Goal: Information Seeking & Learning: Find specific page/section

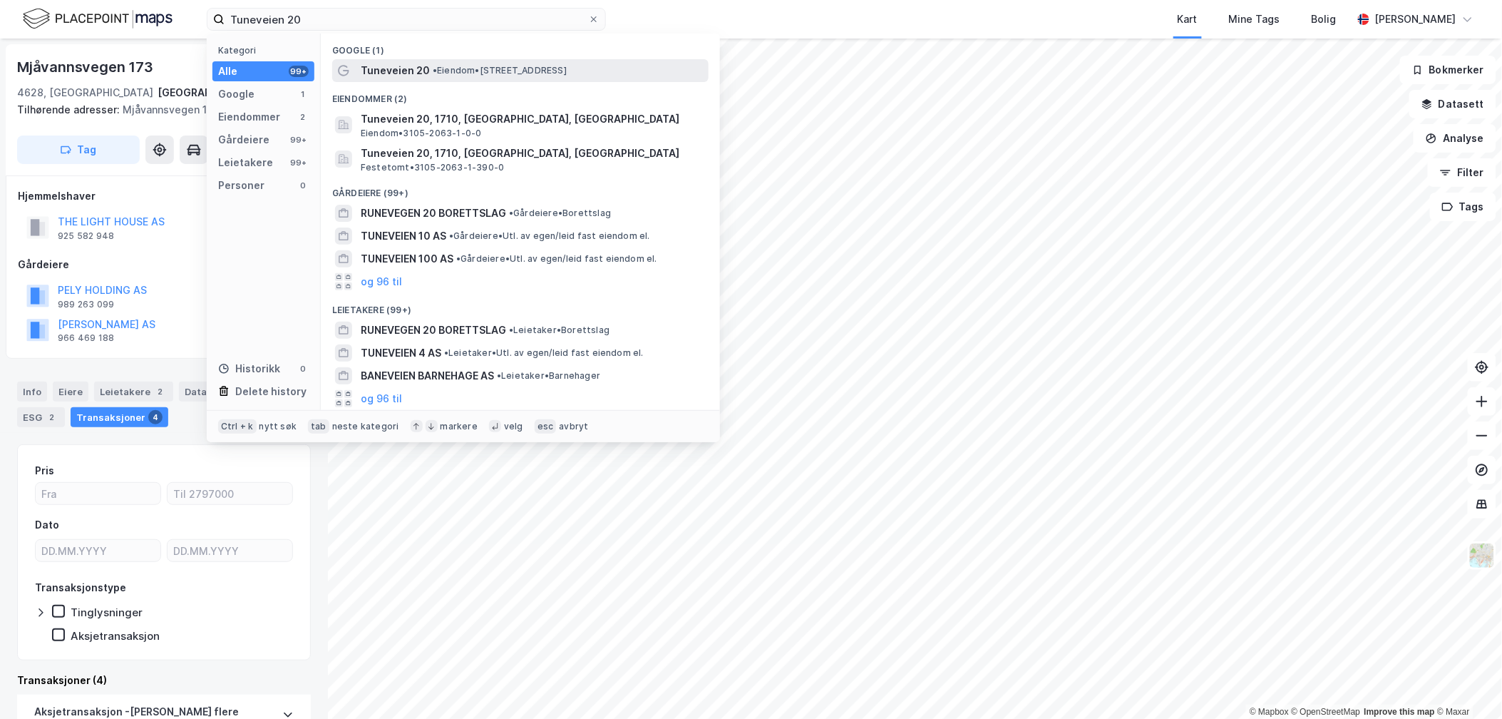
click at [451, 74] on span "• Eiendom • [STREET_ADDRESS]" at bounding box center [500, 70] width 134 height 11
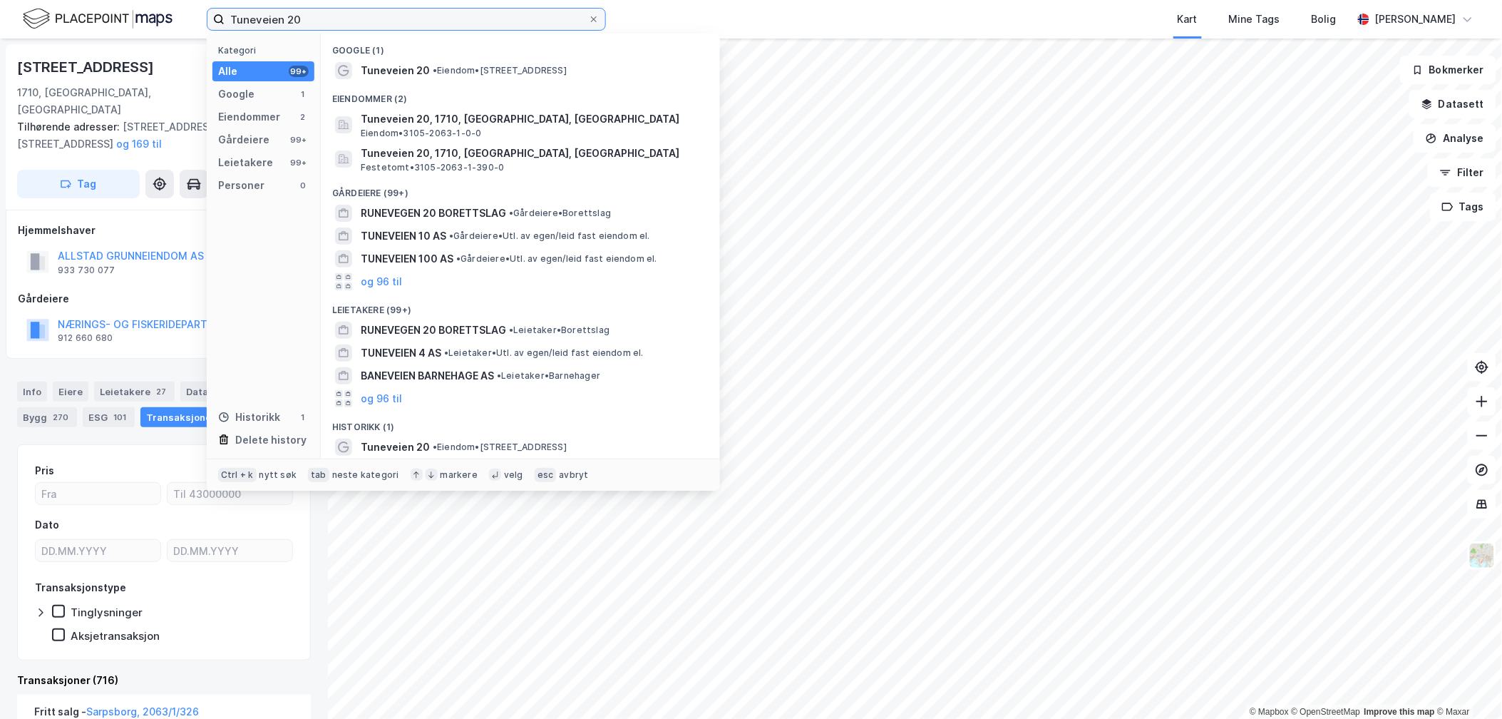
click at [325, 29] on input "Tuneveien 20" at bounding box center [407, 19] width 364 height 21
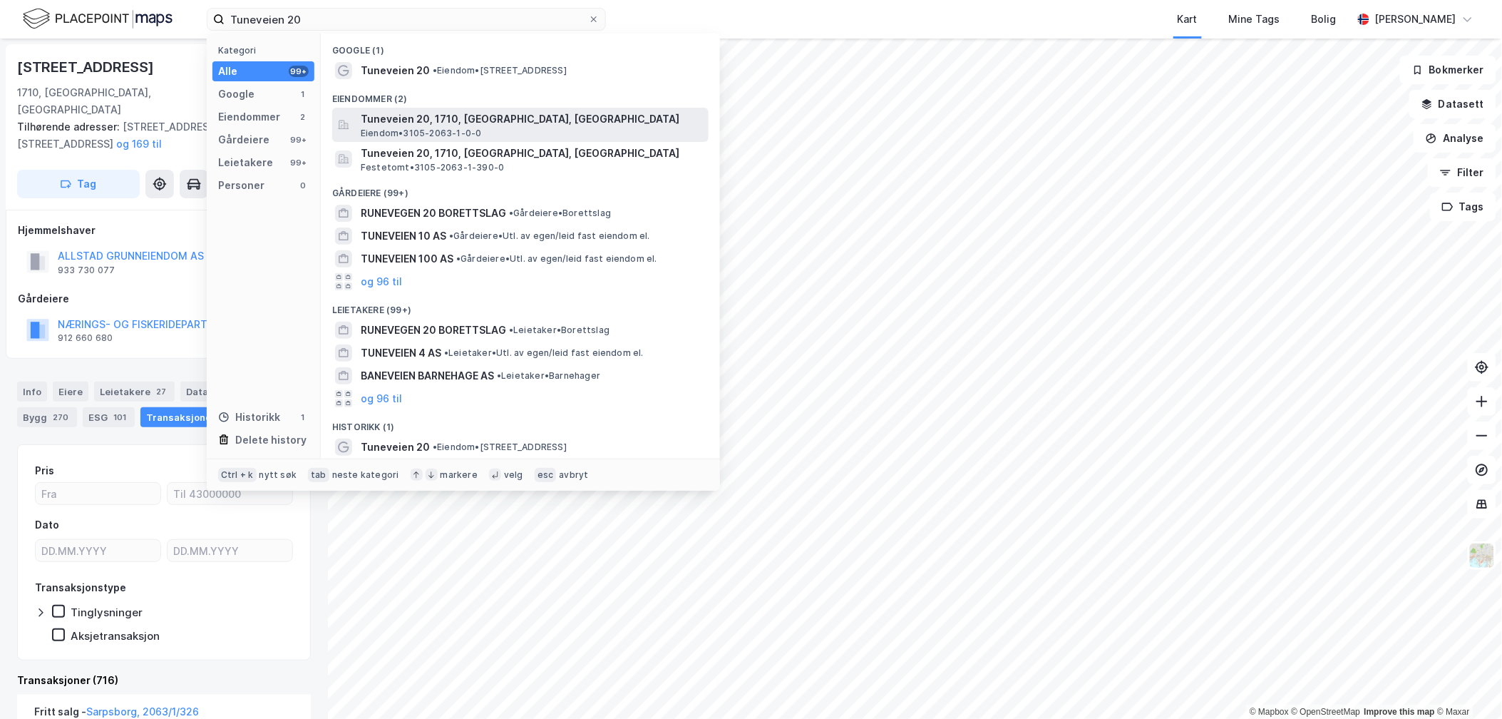
click at [354, 120] on div "Tuneveien 20, 1710, SARPSBORG, SARPSBORG Eiendom • 3105-2063-1-0-0" at bounding box center [520, 125] width 376 height 34
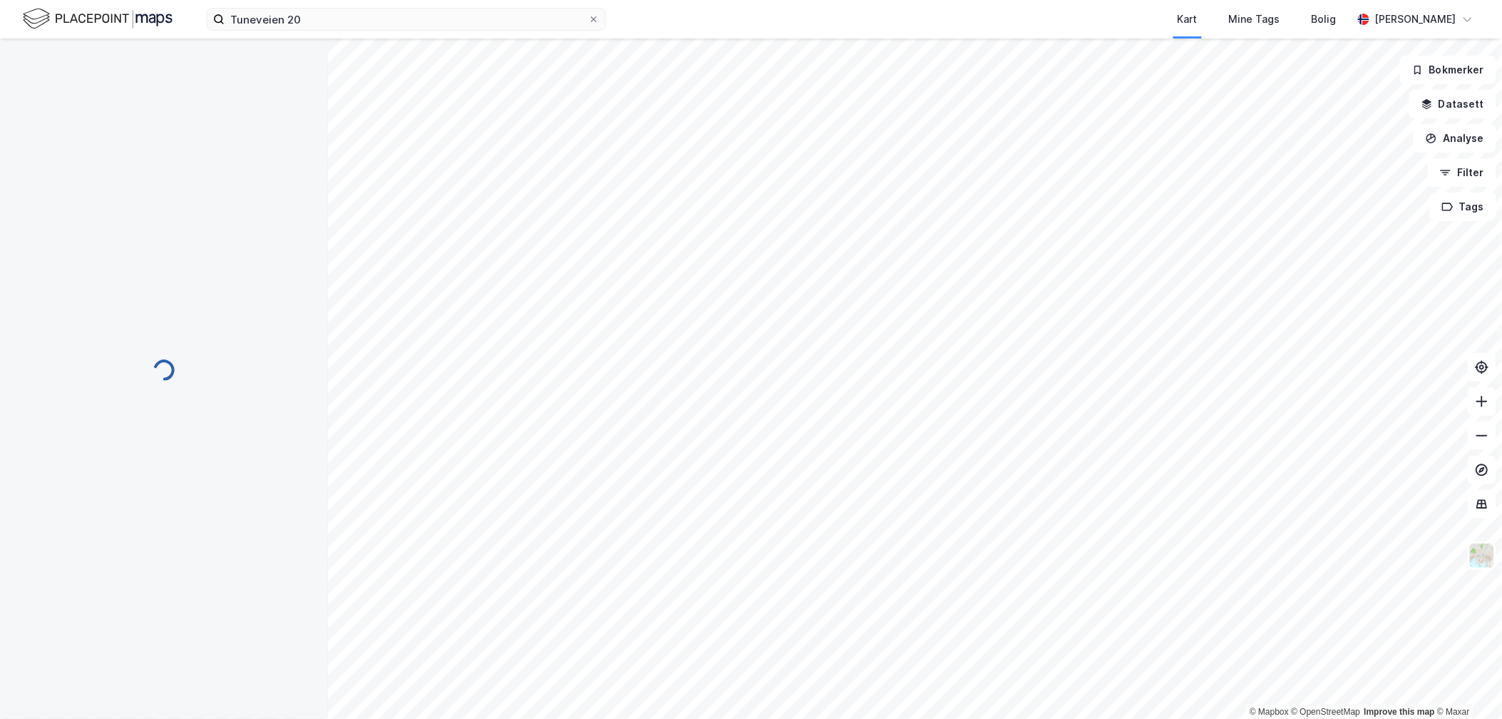
scroll to position [26, 0]
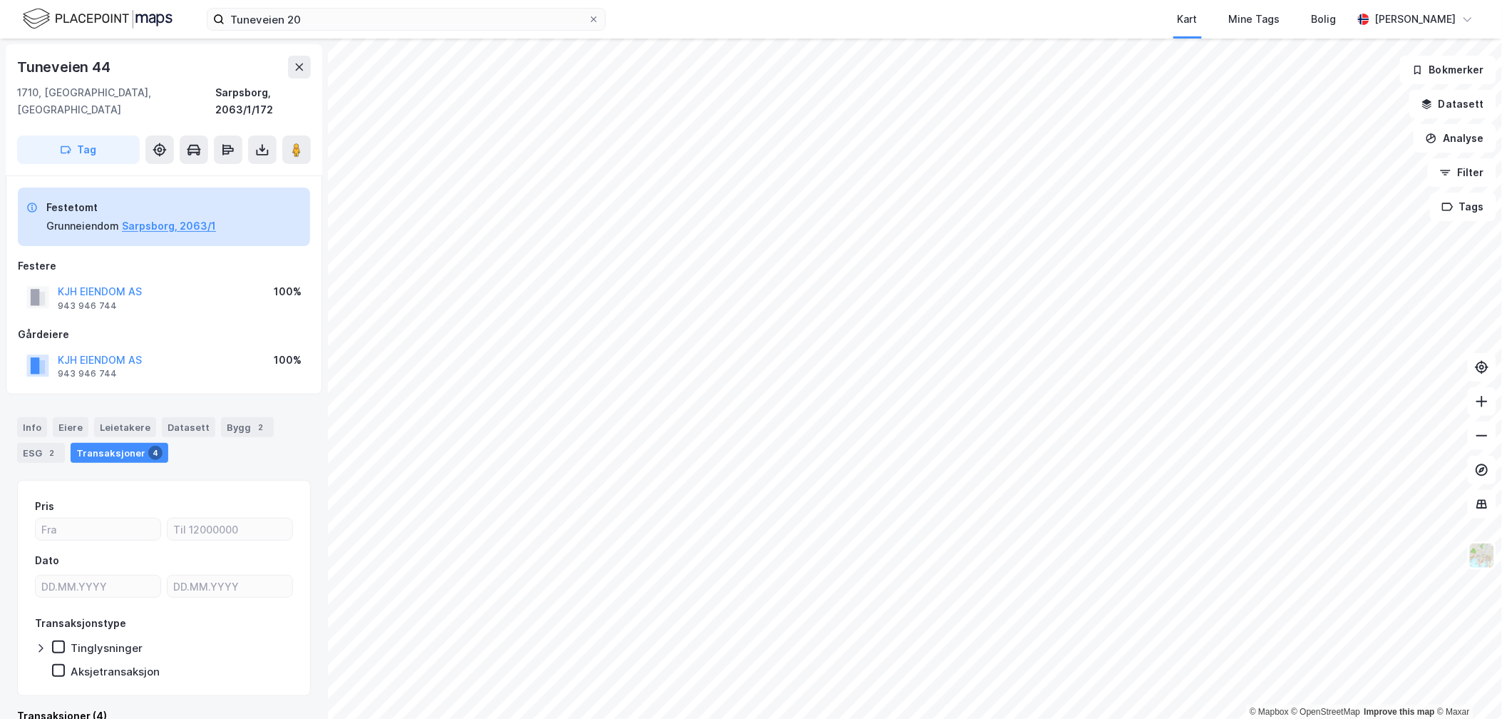
scroll to position [10, 0]
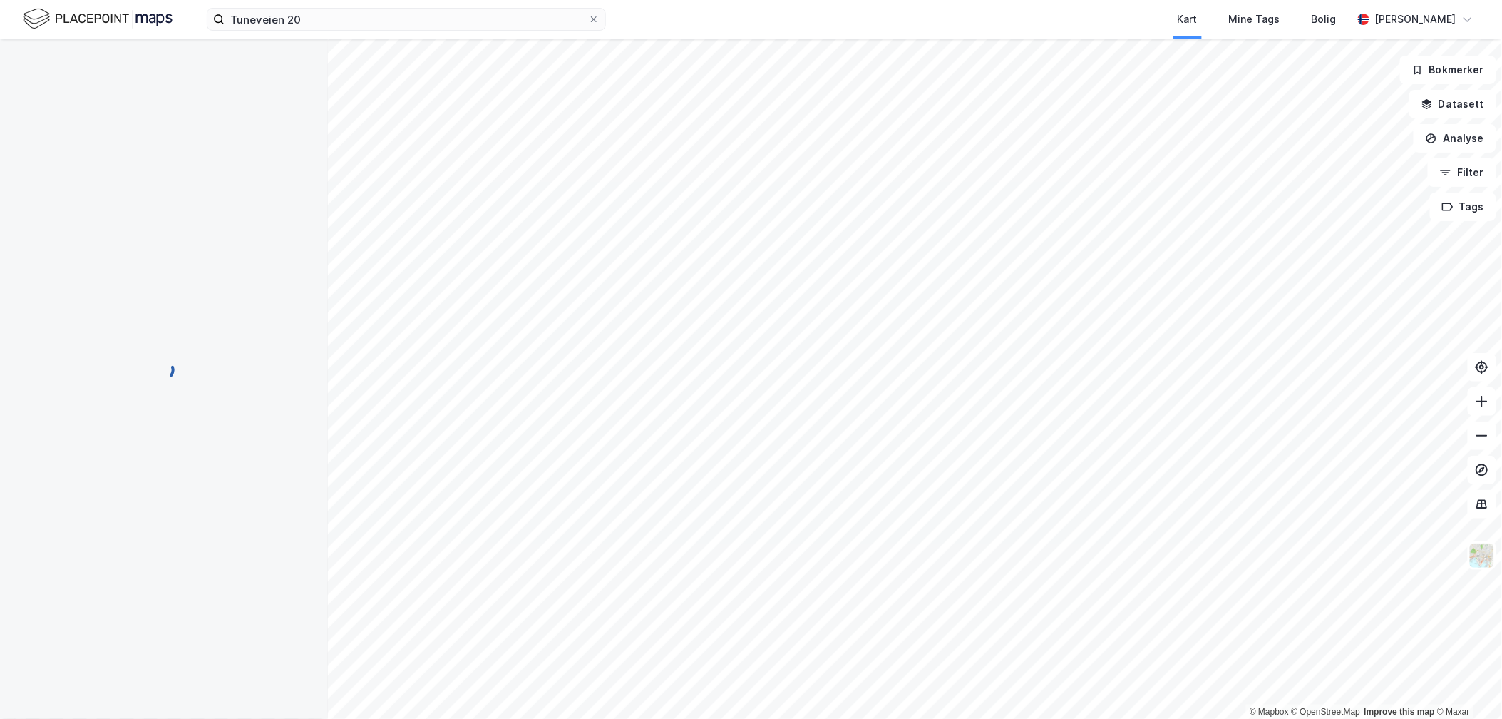
scroll to position [10, 0]
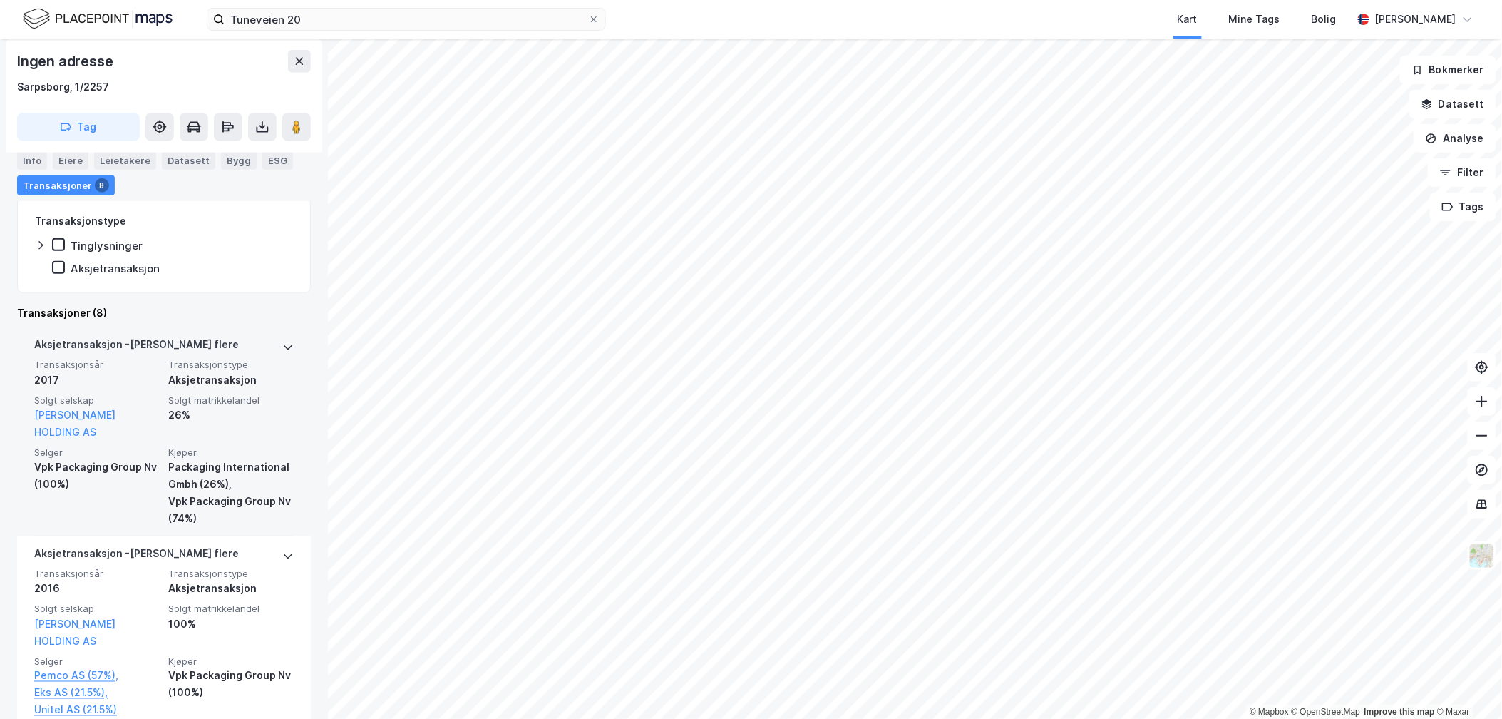
scroll to position [396, 0]
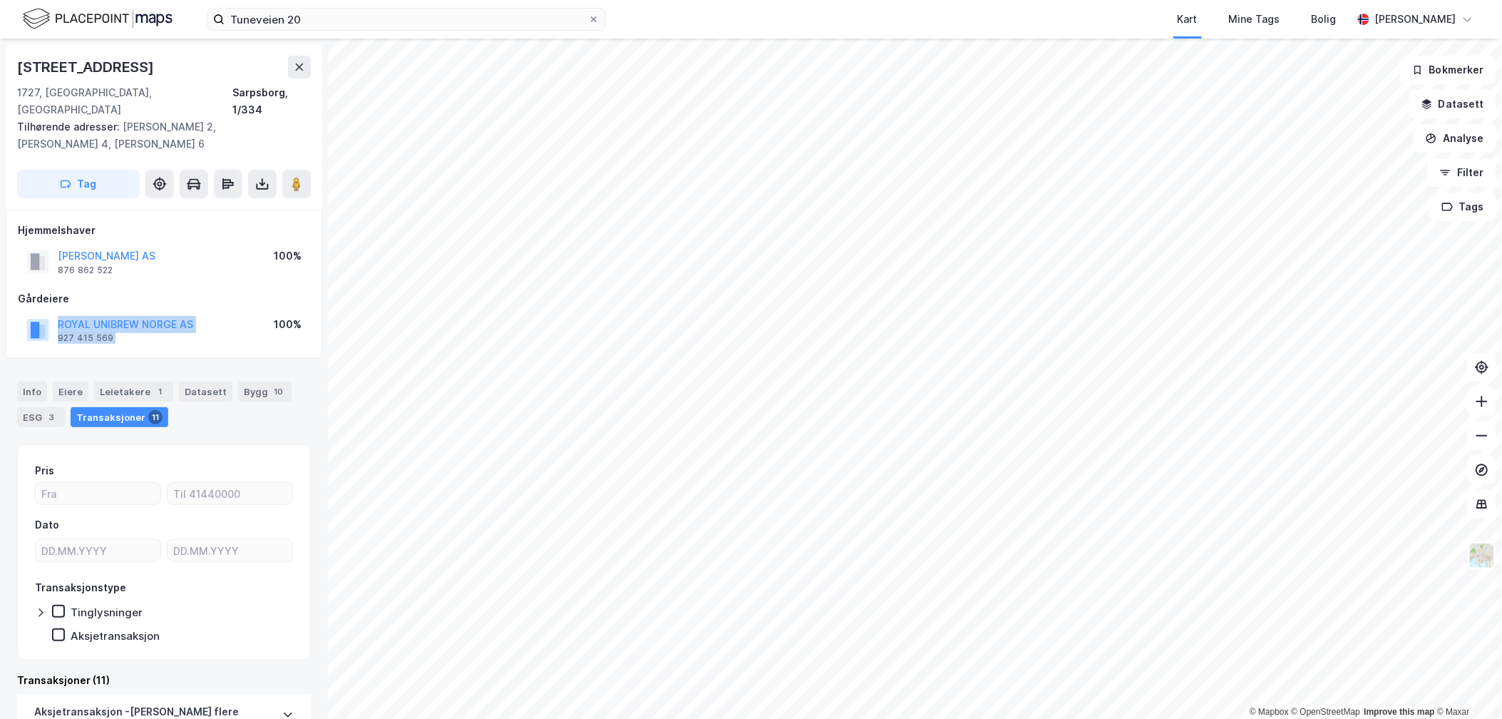
drag, startPoint x: 232, startPoint y: 315, endPoint x: 38, endPoint y: 304, distance: 193.5
click at [38, 313] on div "ROYAL UNIBREW NORGE AS 927 415 569 100%" at bounding box center [164, 330] width 292 height 34
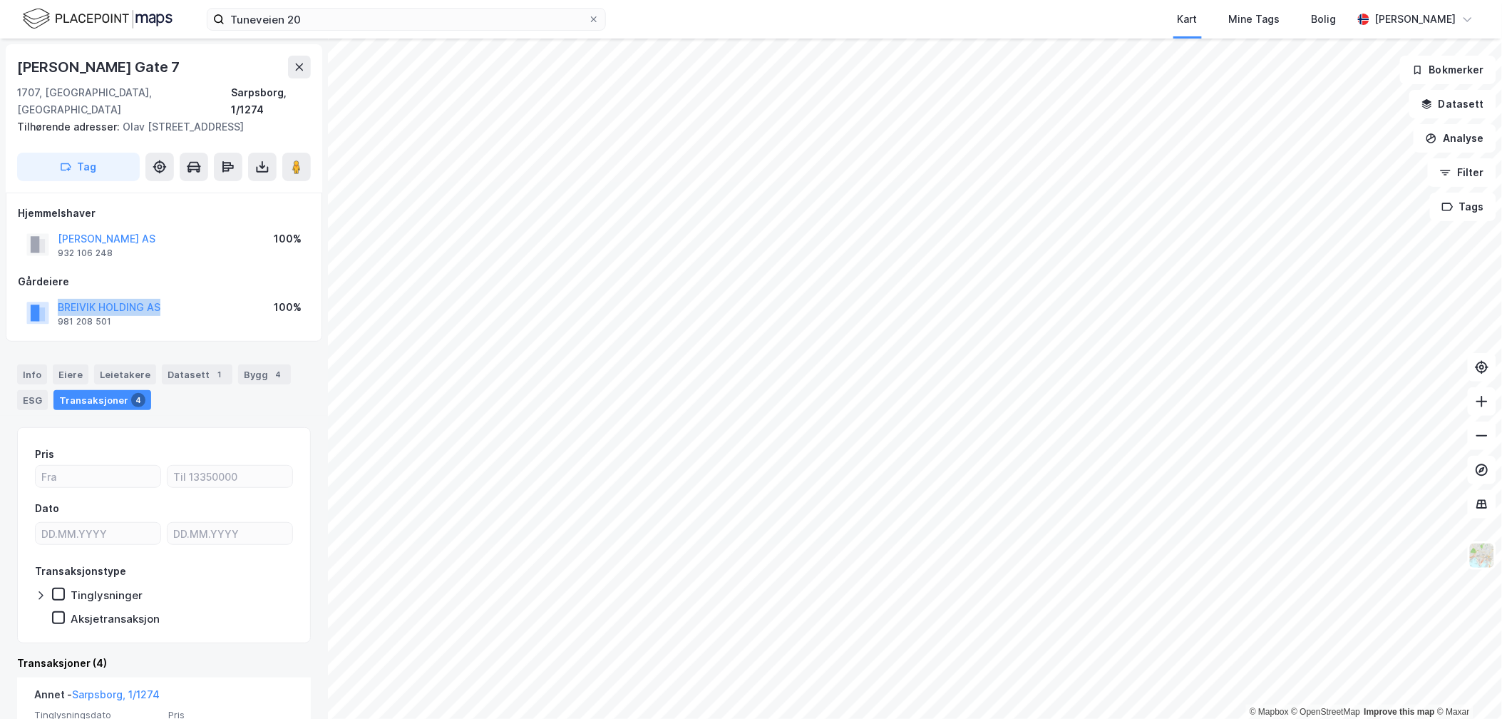
drag, startPoint x: 181, startPoint y: 308, endPoint x: 43, endPoint y: 297, distance: 138.0
click at [43, 297] on div "BREIVIK HOLDING AS 981 208 501 100%" at bounding box center [164, 313] width 292 height 34
click at [244, 16] on input "Tuneveien 20" at bounding box center [407, 19] width 364 height 21
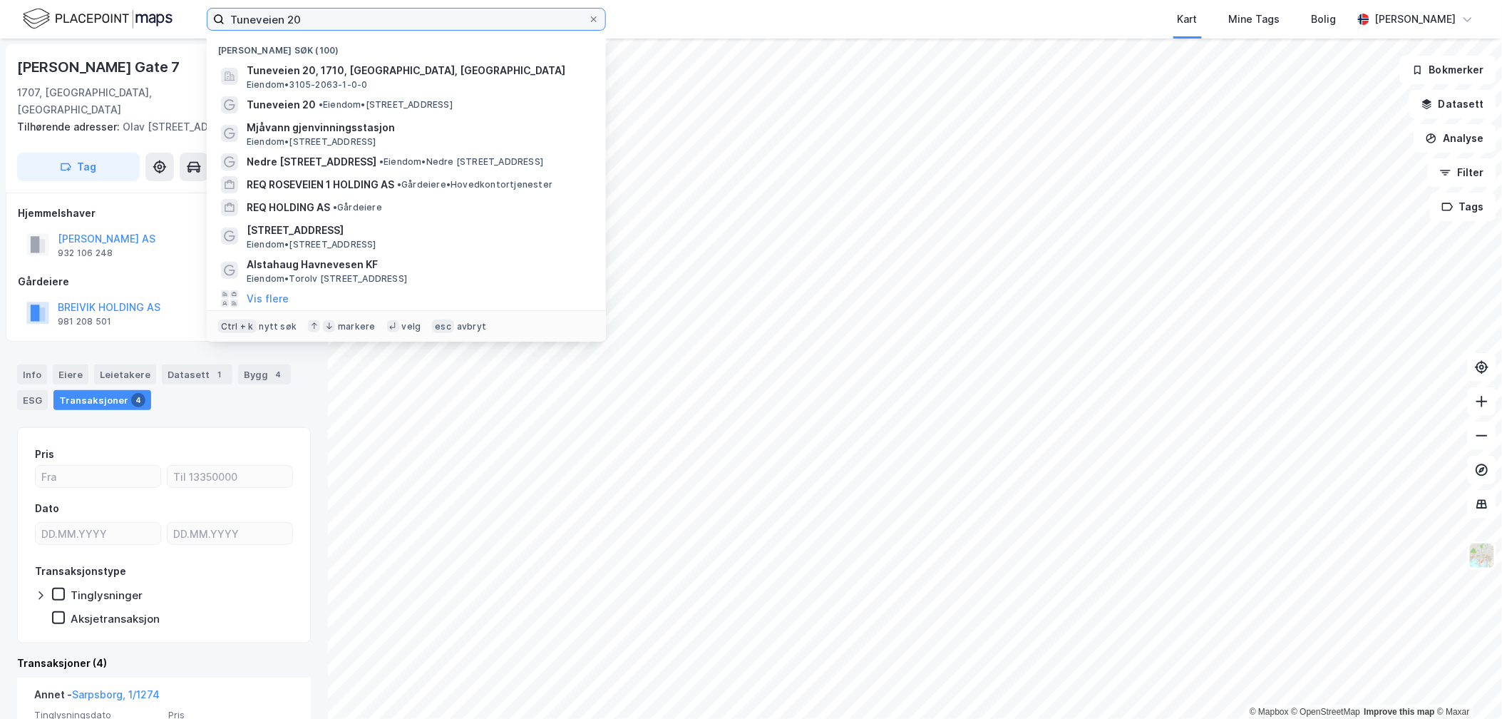
click at [244, 16] on input "Tuneveien 20" at bounding box center [407, 19] width 364 height 21
paste input "NBT Lahaugmoen"
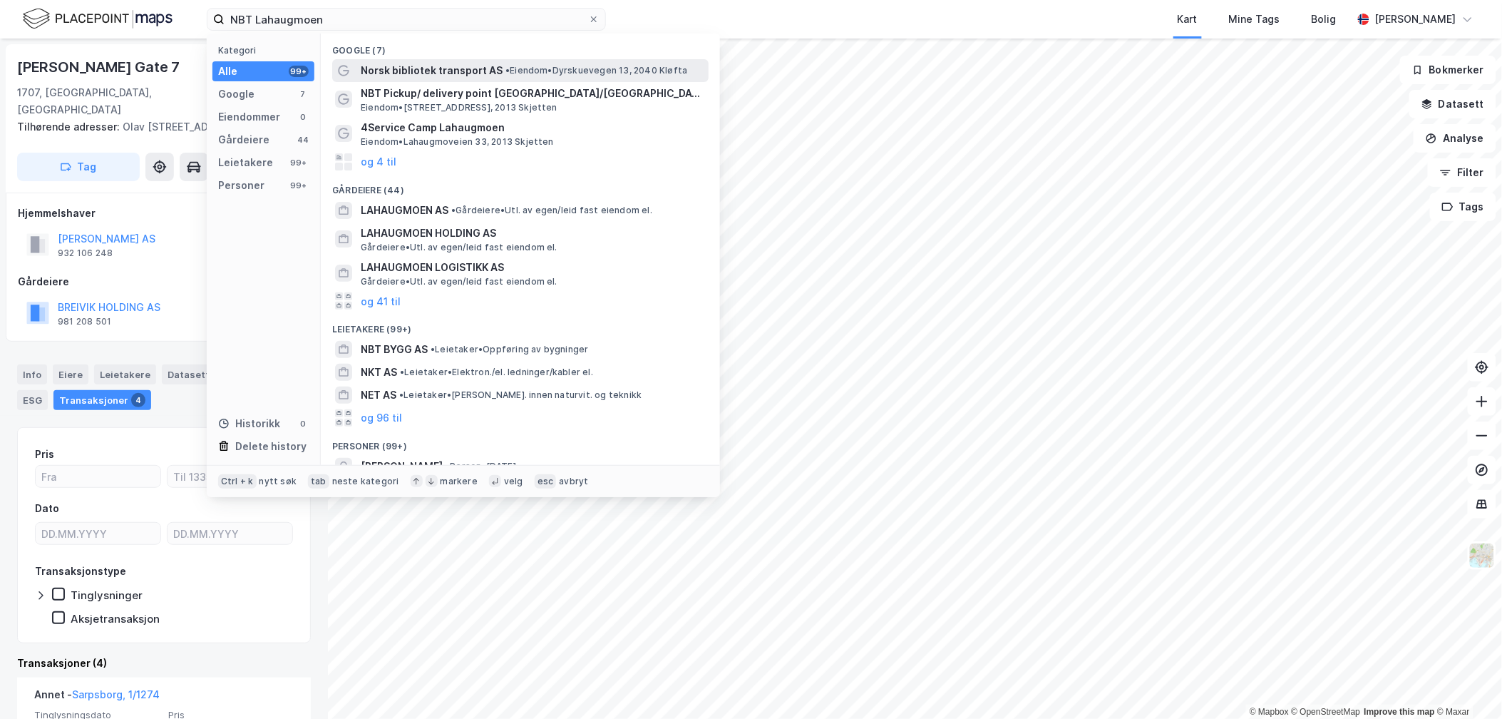
click at [467, 66] on span "Norsk bibliotek transport AS" at bounding box center [432, 70] width 142 height 17
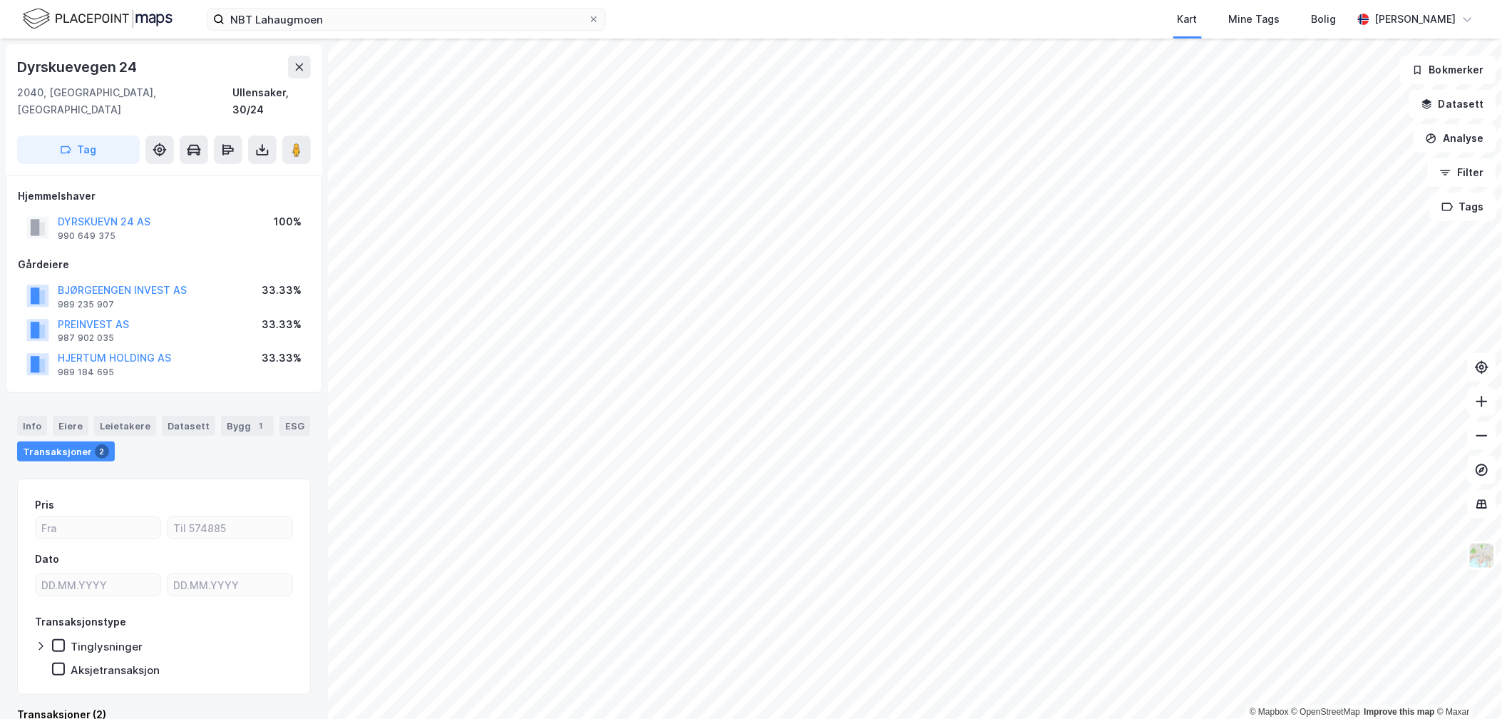
scroll to position [9, 0]
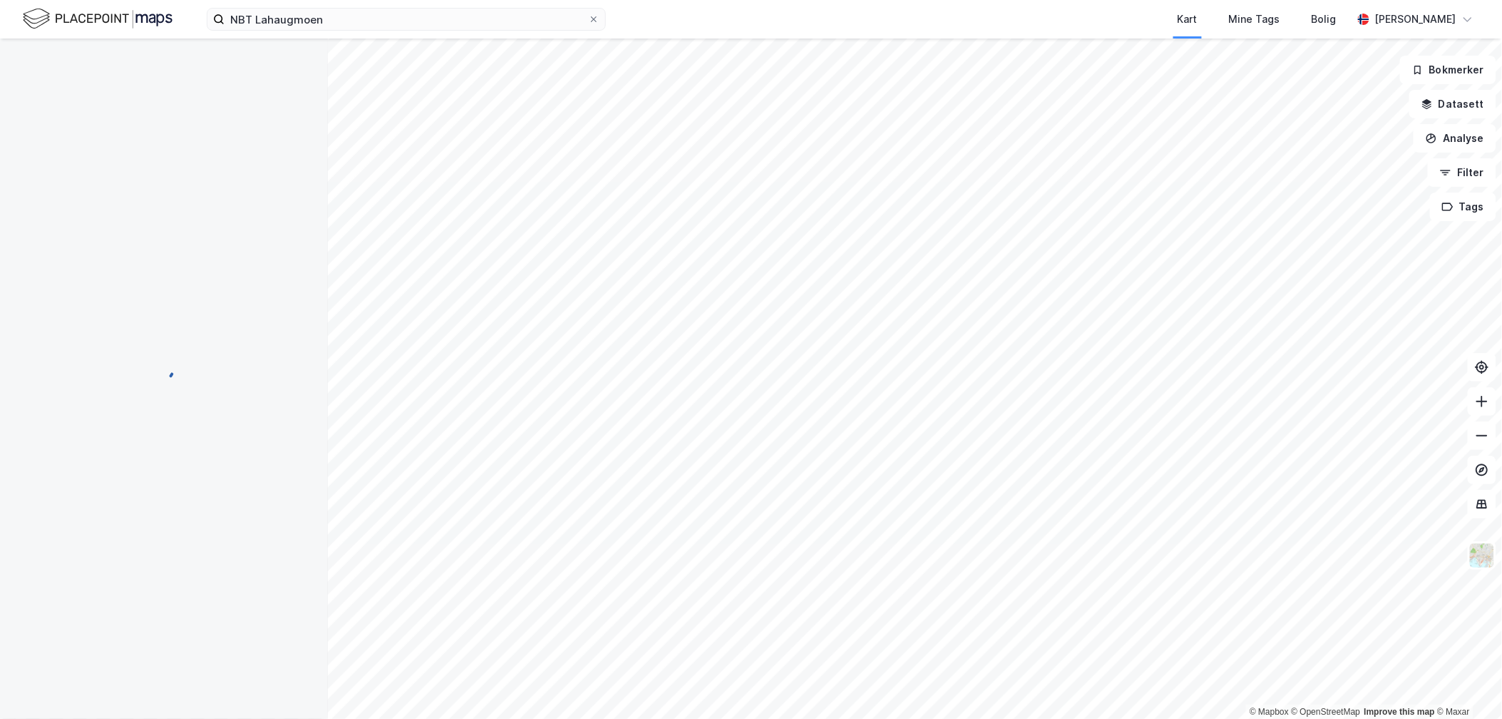
scroll to position [9, 0]
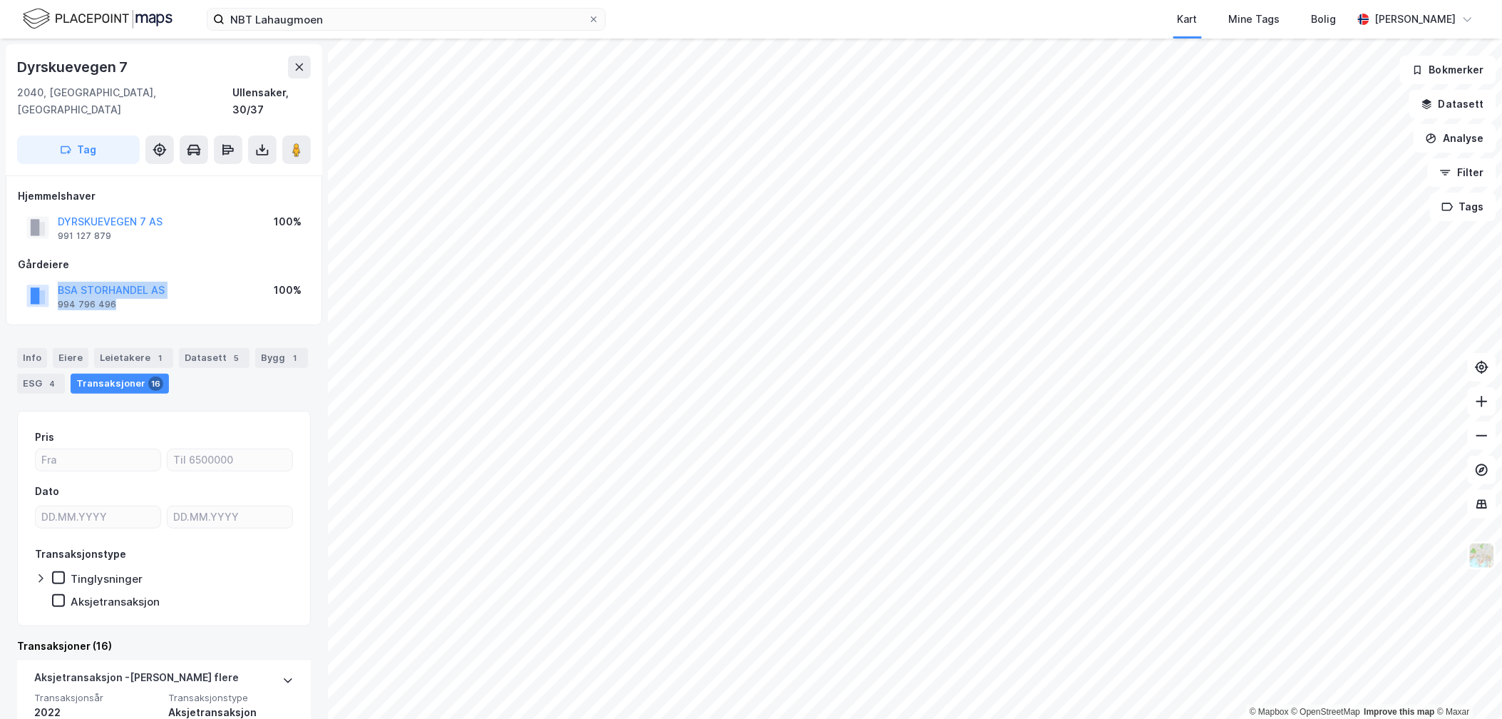
drag, startPoint x: 193, startPoint y: 282, endPoint x: 18, endPoint y: 272, distance: 175.7
click at [18, 279] on div "BSA STORHANDEL AS 994 796 496 100%" at bounding box center [164, 296] width 292 height 34
click at [0, 0] on button "BSA STORHANDEL AS" at bounding box center [0, 0] width 0 height 0
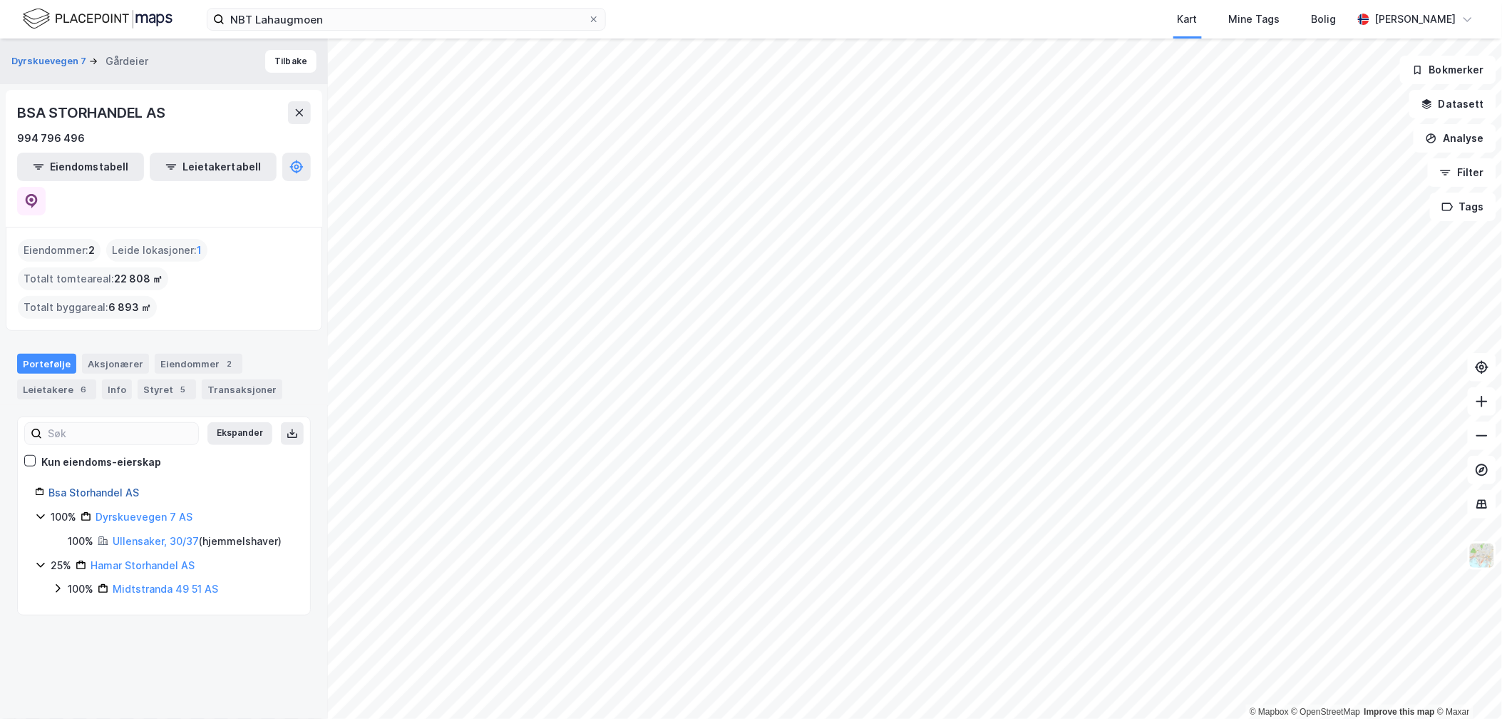
click at [89, 486] on link "Bsa Storhandel AS" at bounding box center [93, 492] width 91 height 12
click at [134, 354] on div "Aksjonærer" at bounding box center [115, 364] width 67 height 20
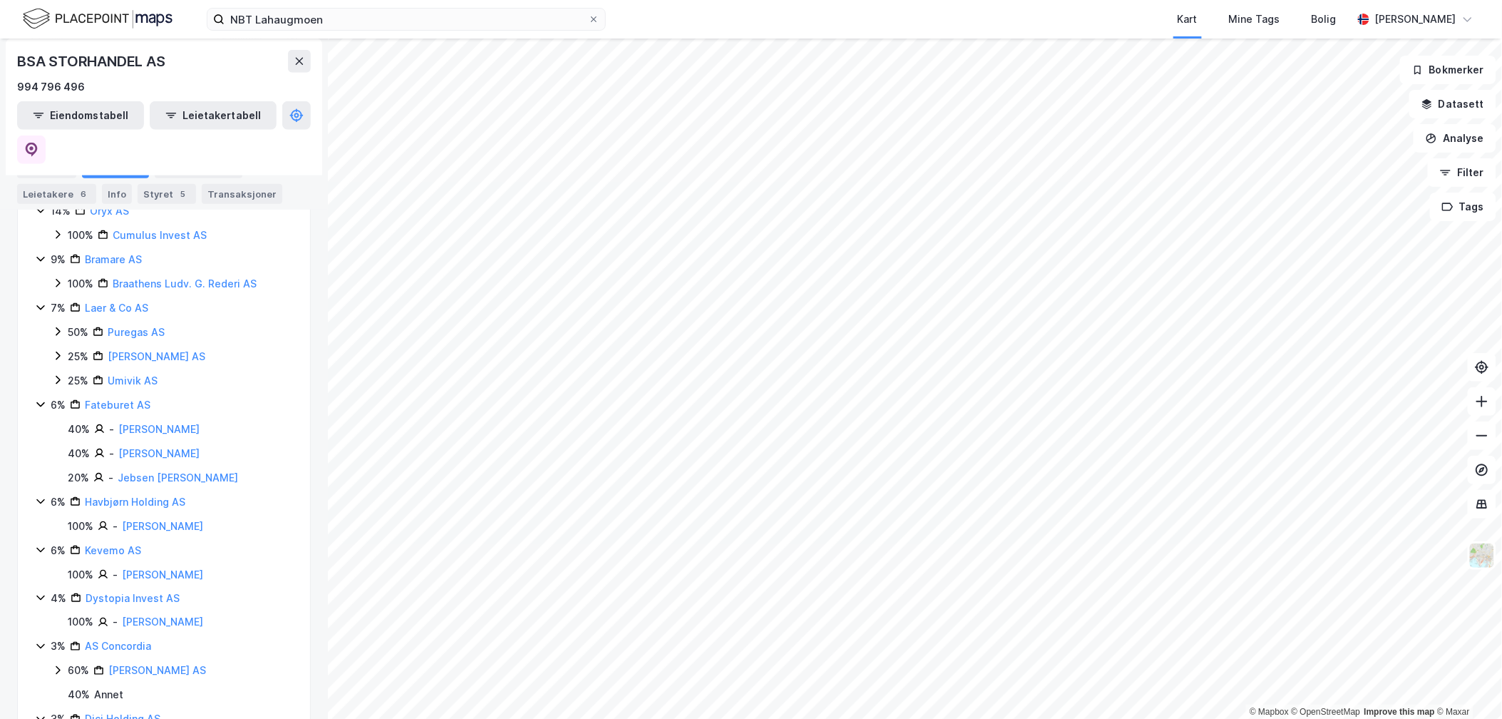
scroll to position [475, 0]
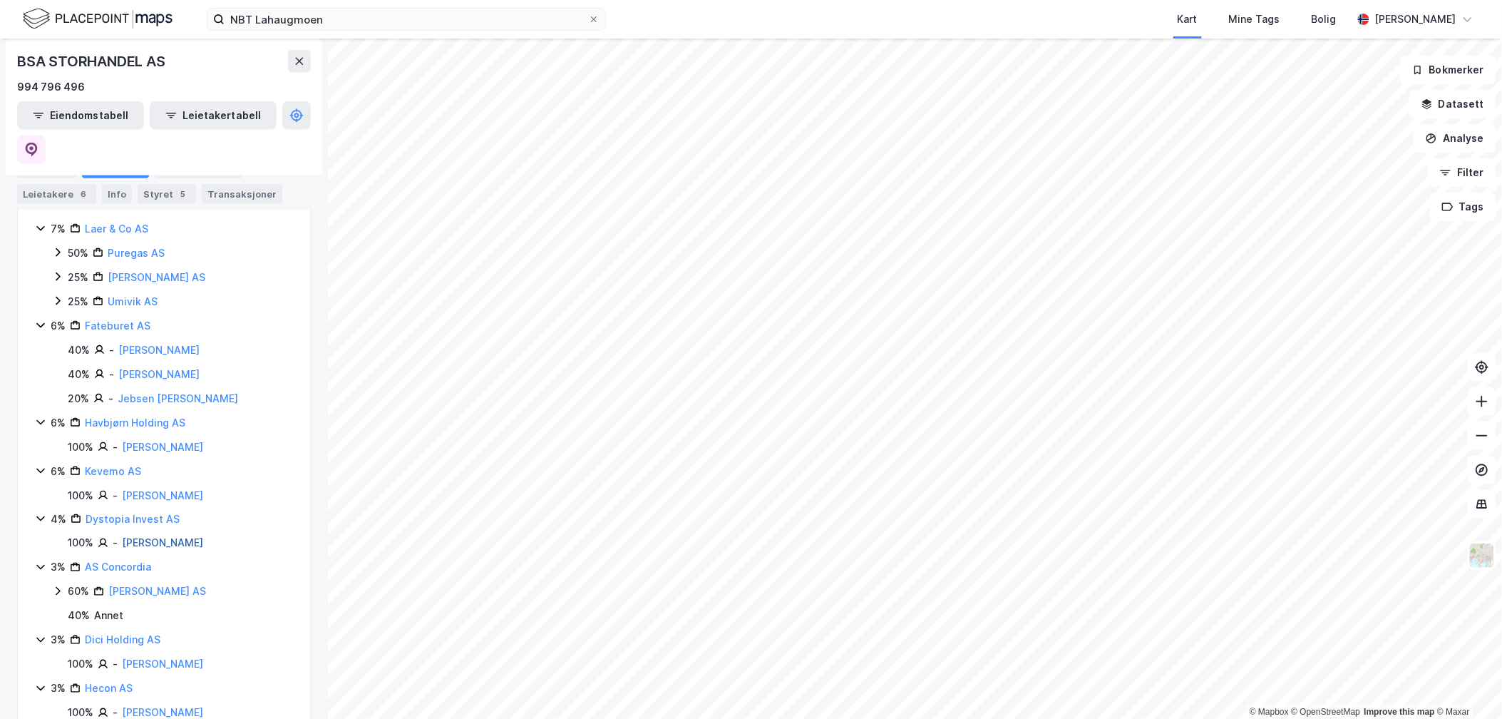
drag, startPoint x: 247, startPoint y: 482, endPoint x: 122, endPoint y: 483, distance: 125.5
click at [122, 535] on div "100% - [PERSON_NAME]" at bounding box center [180, 543] width 225 height 17
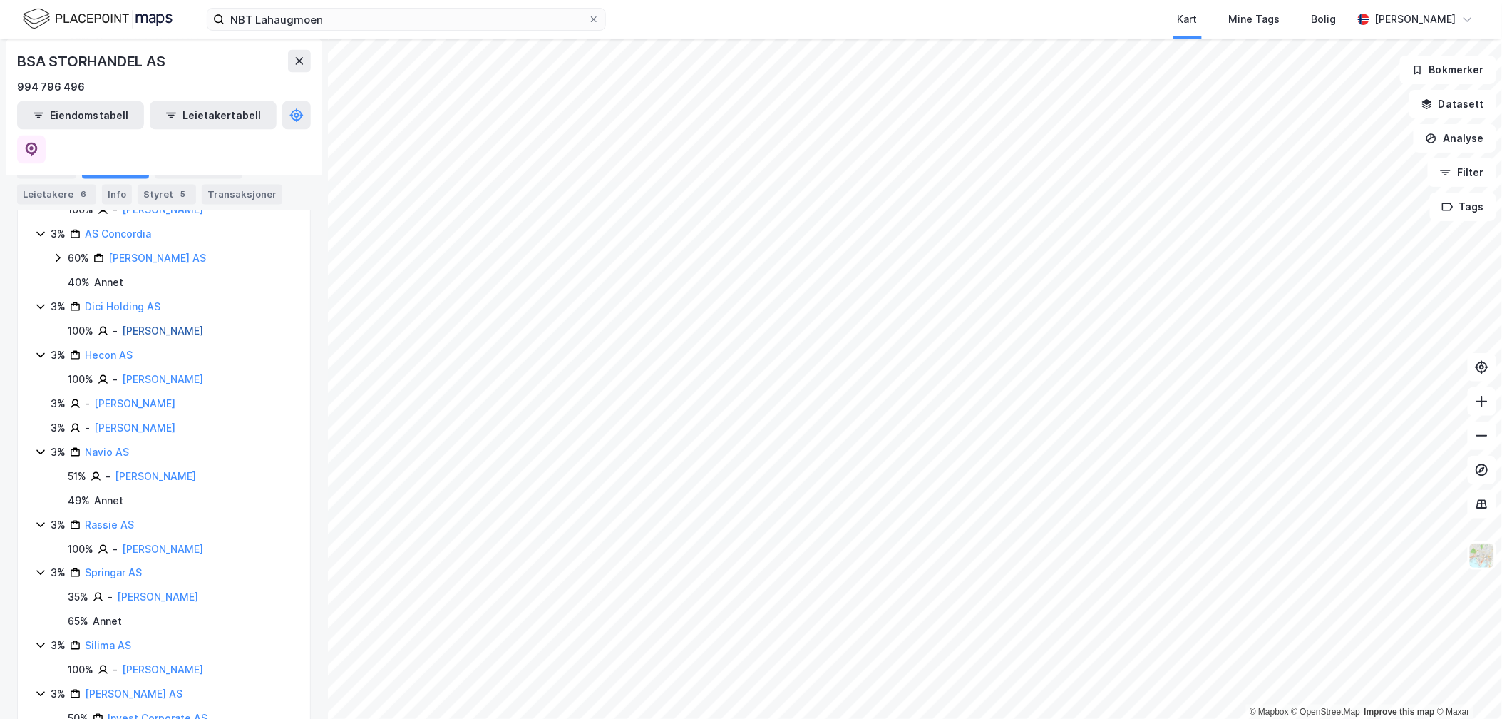
scroll to position [813, 0]
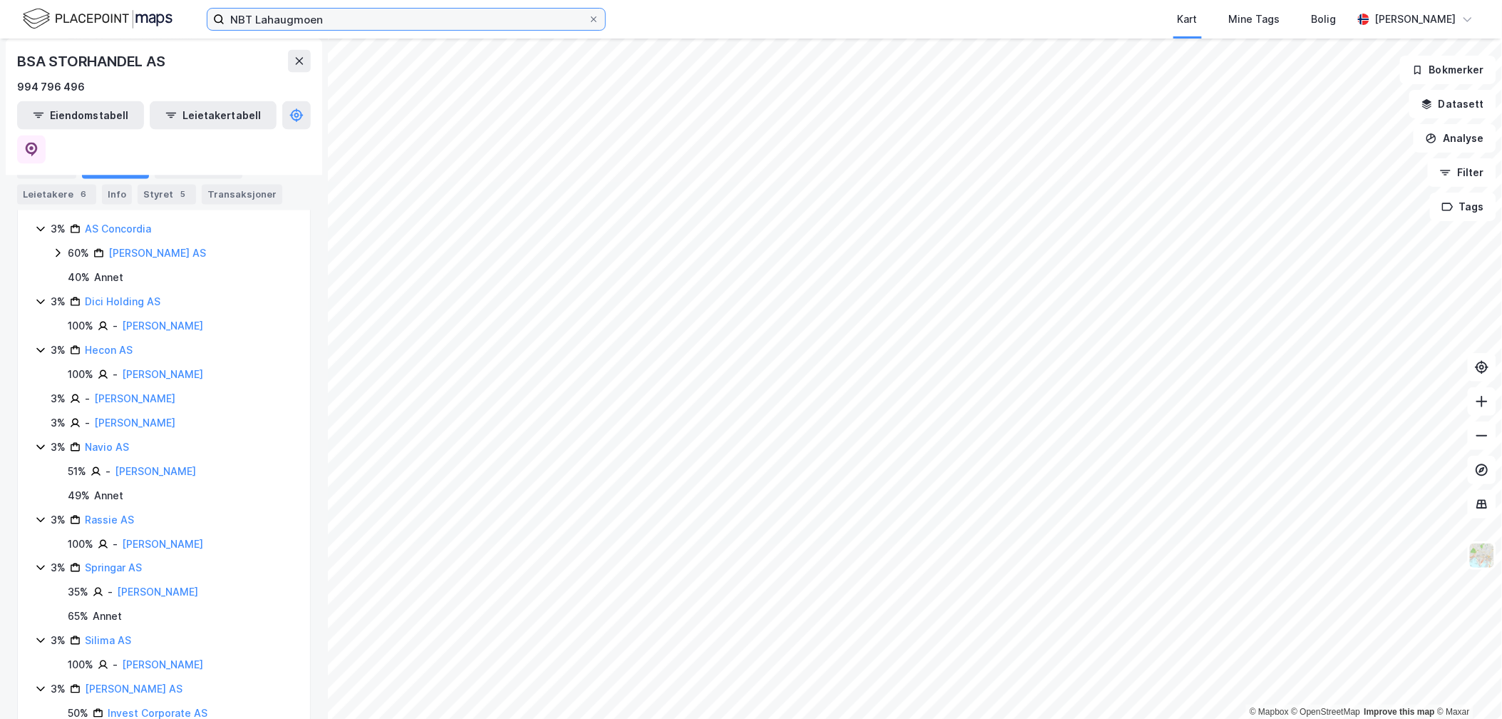
click at [317, 16] on input "NBT Lahaugmoen" at bounding box center [407, 19] width 364 height 21
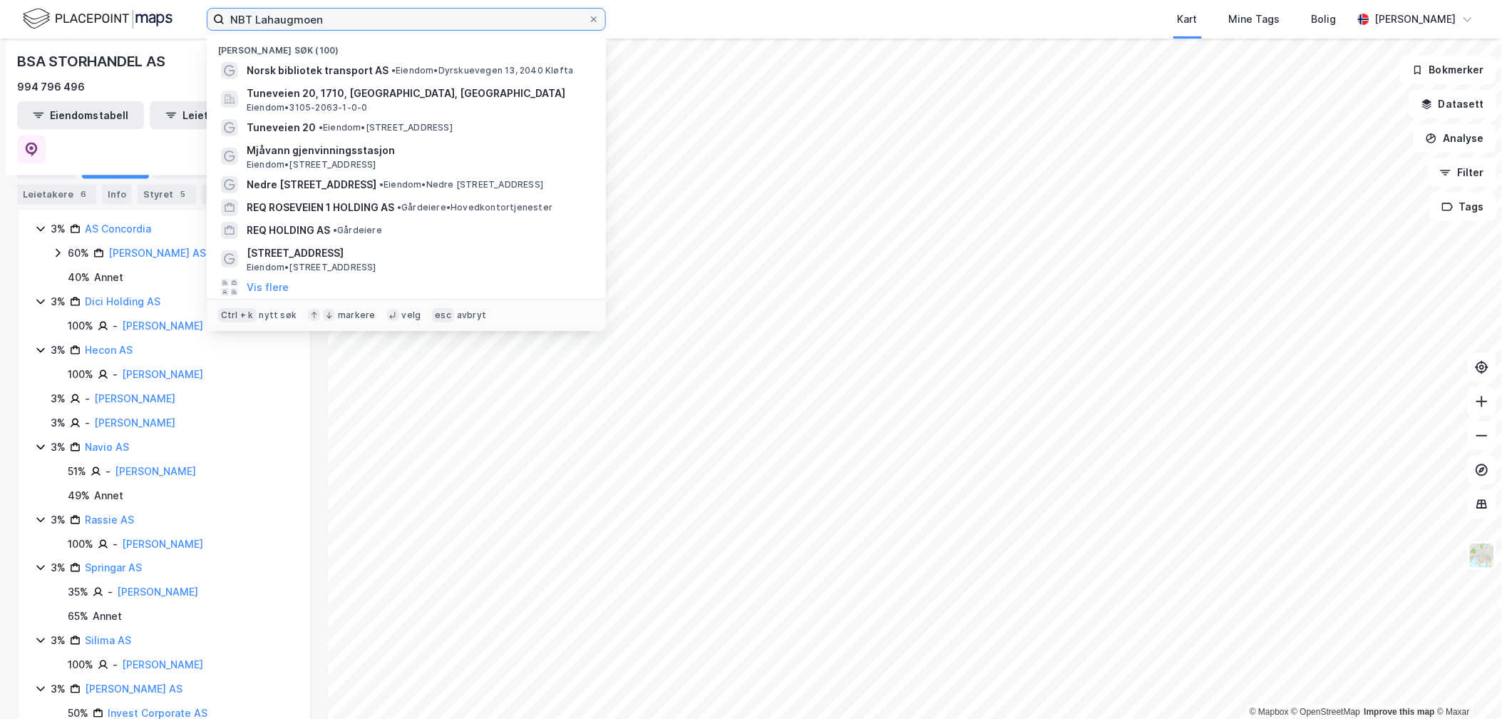
click at [317, 16] on input "NBT Lahaugmoen" at bounding box center [407, 19] width 364 height 21
paste input "Philip [STREET_ADDRESS]"
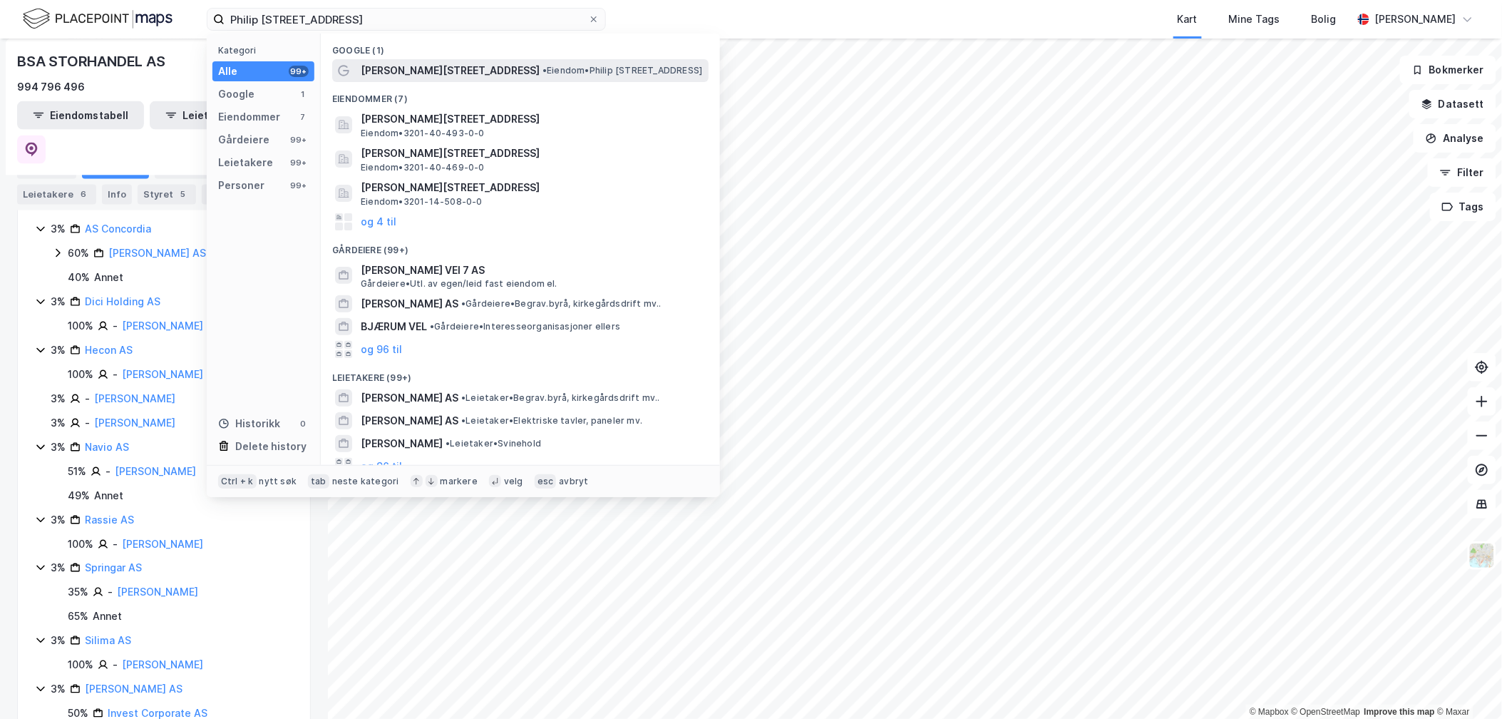
click at [390, 76] on span "[PERSON_NAME][STREET_ADDRESS]" at bounding box center [450, 70] width 179 height 17
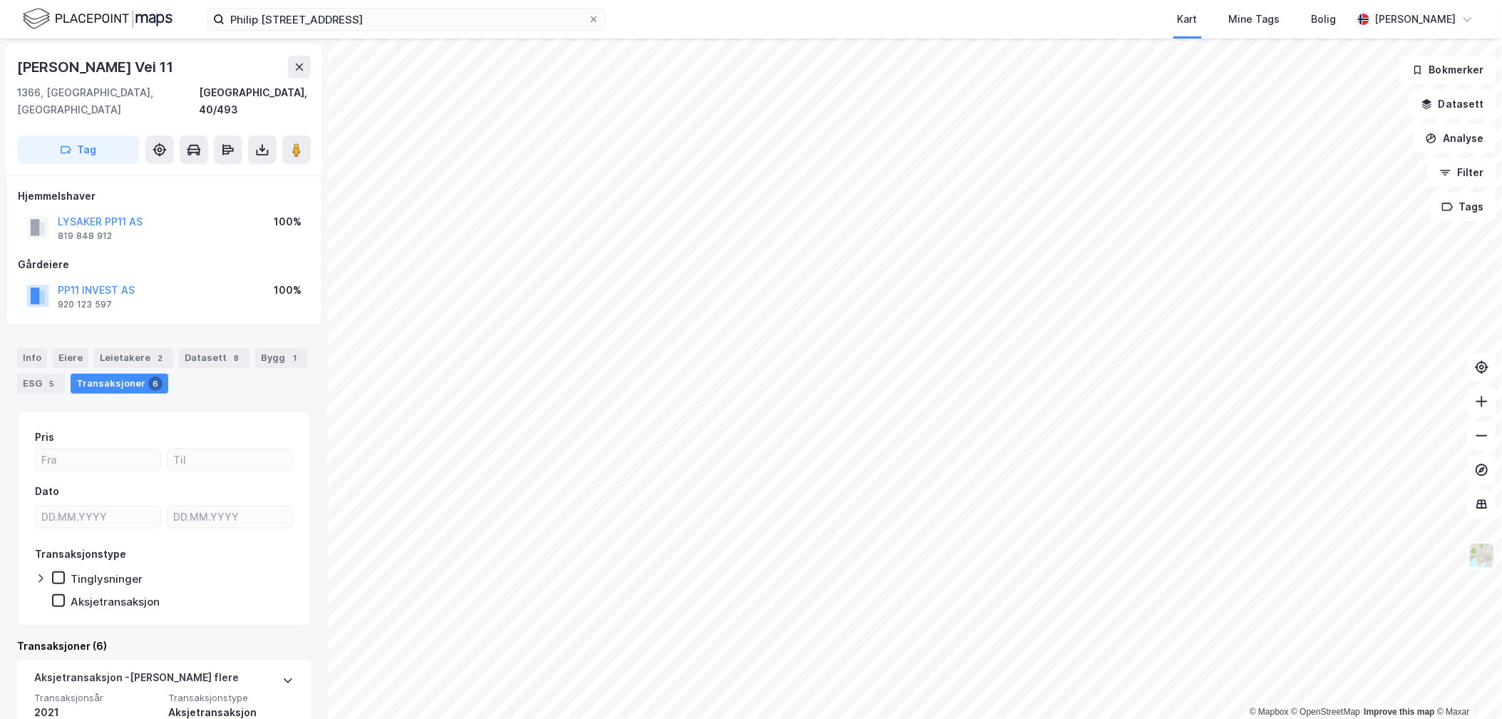
click at [159, 354] on div "Info Eiere Leietakere 2 Datasett 8 Bygg 1 ESG 5 Transaksjoner 6" at bounding box center [164, 371] width 294 height 46
click at [158, 350] on div "Leietakere 2" at bounding box center [133, 358] width 79 height 20
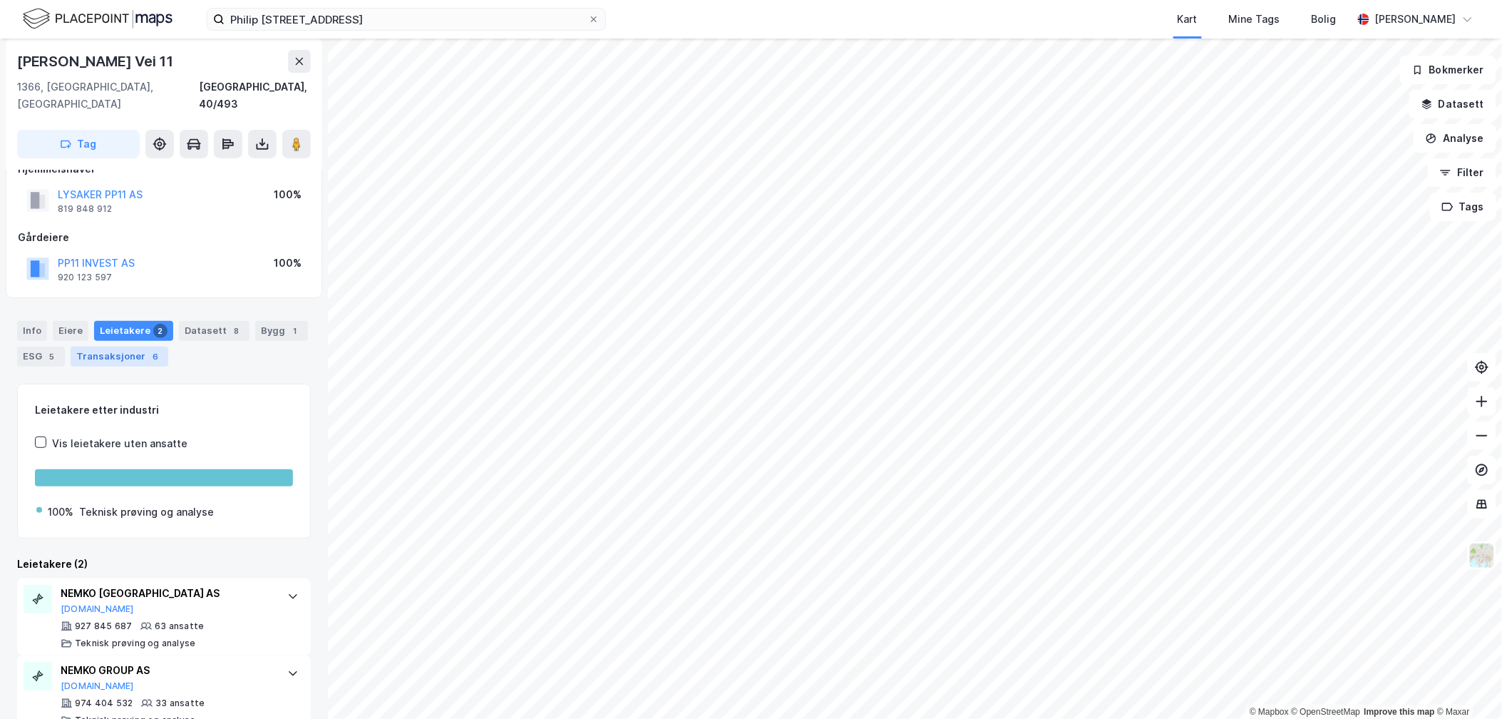
scroll to position [40, 0]
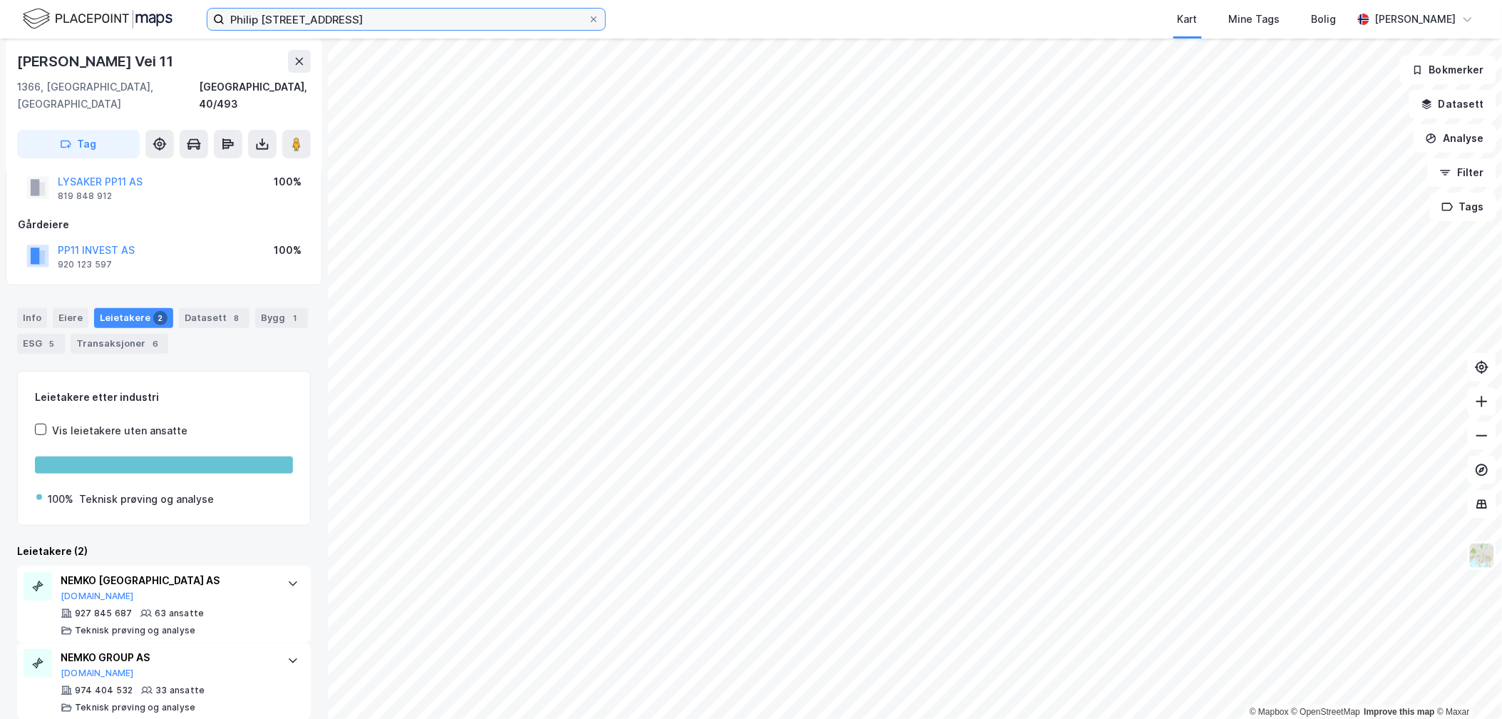
click at [505, 24] on input "Philip [STREET_ADDRESS]" at bounding box center [407, 19] width 364 height 21
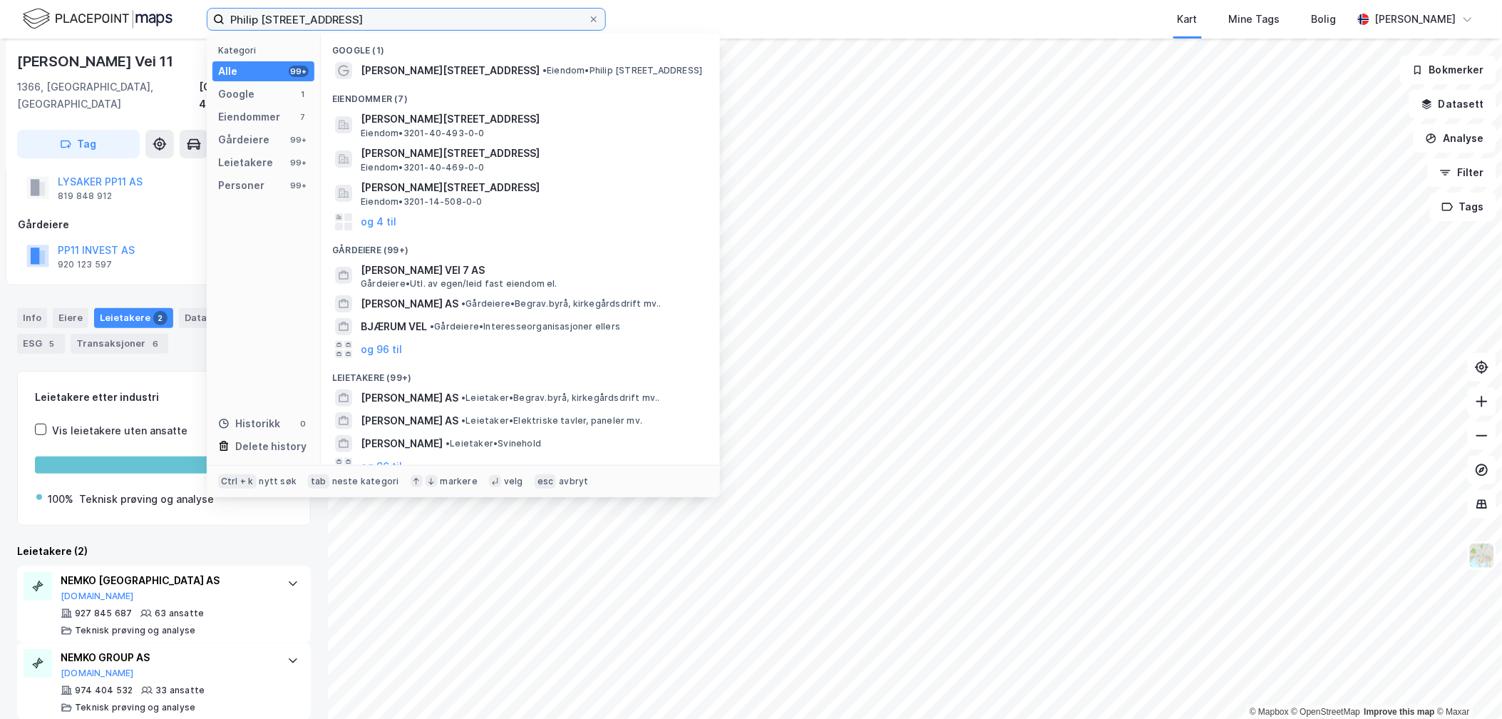
click at [247, 9] on input "Philip [STREET_ADDRESS]" at bounding box center [407, 19] width 364 height 21
click at [251, 19] on input "Philip [STREET_ADDRESS]" at bounding box center [407, 19] width 364 height 21
click at [252, 19] on input "Philip [STREET_ADDRESS]" at bounding box center [407, 19] width 364 height 21
paste input "Kakkelovnskroken 3"
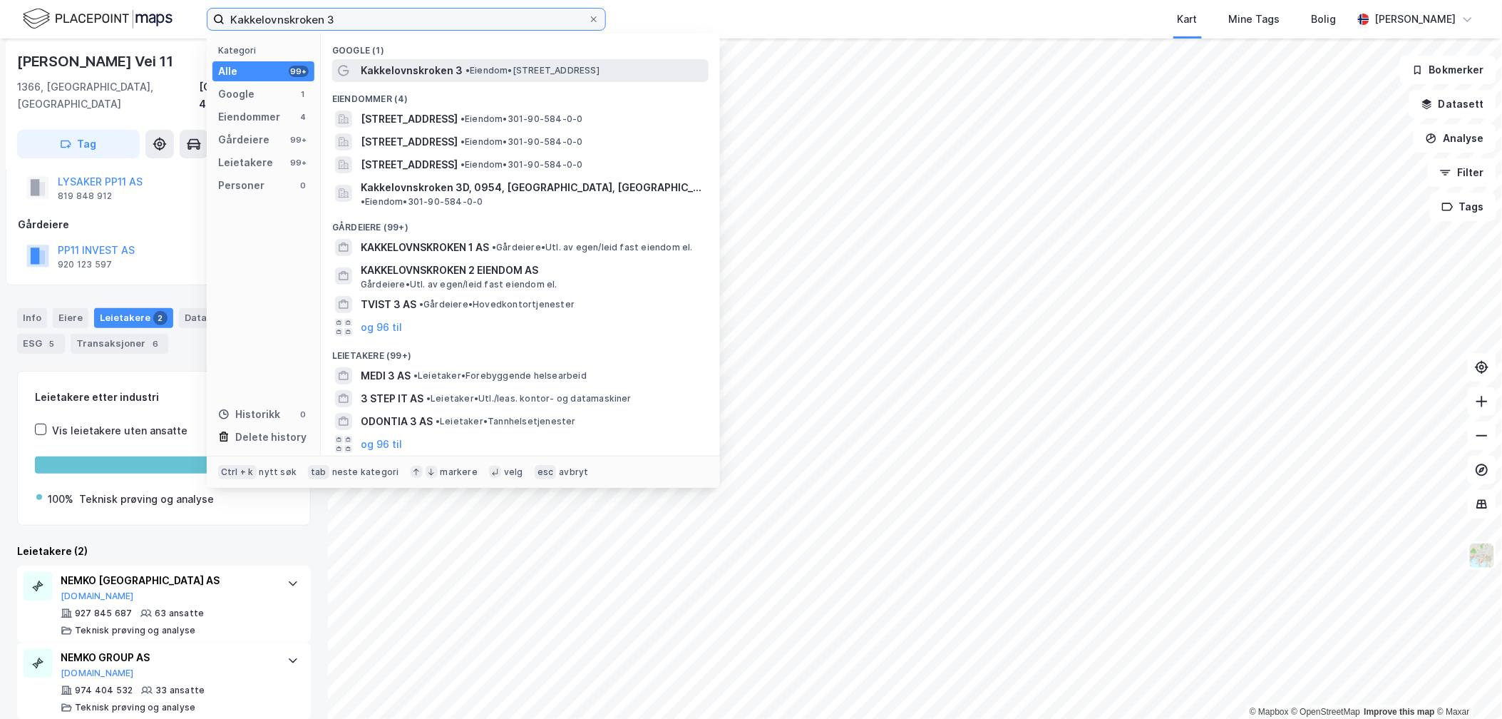
type input "Kakkelovnskroken 3"
click at [418, 66] on span "Kakkelovnskroken 3" at bounding box center [412, 70] width 102 height 17
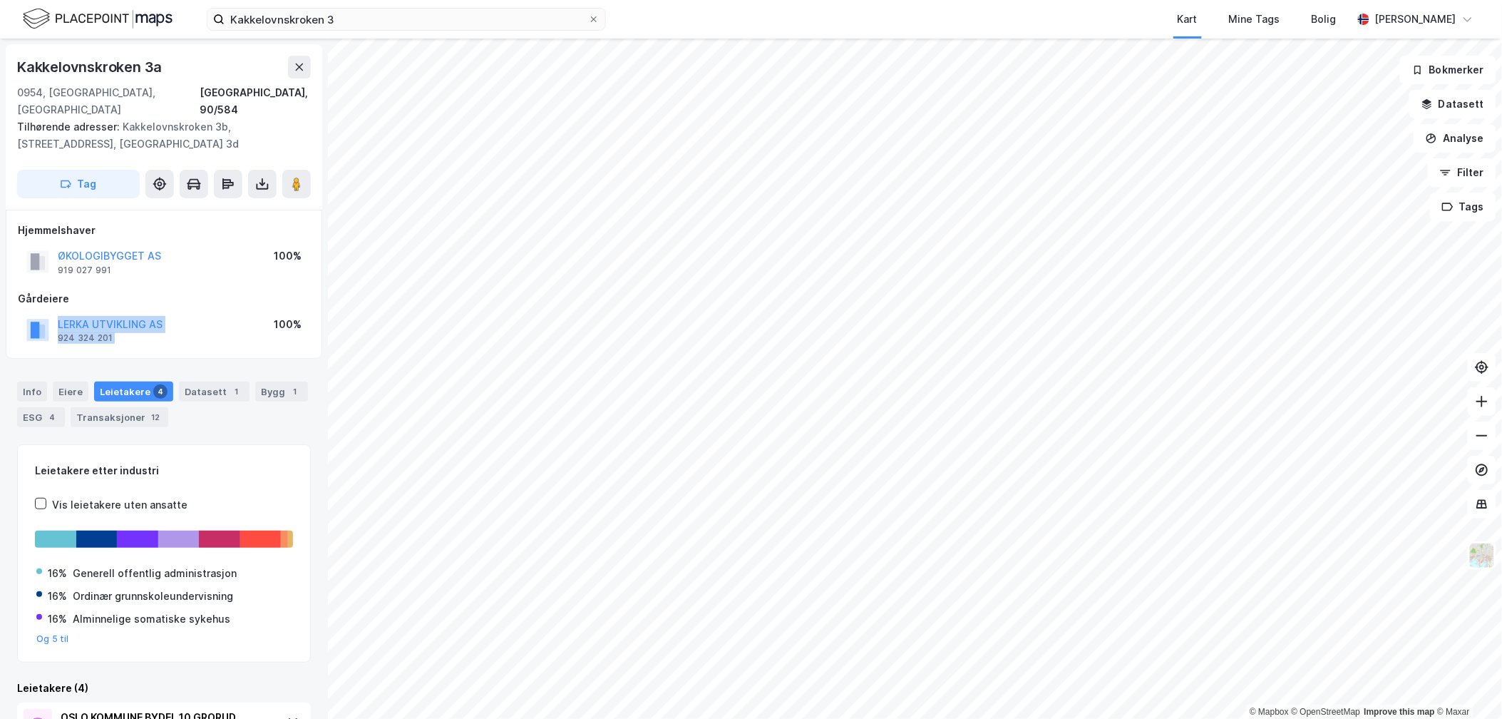
drag, startPoint x: 223, startPoint y: 308, endPoint x: 48, endPoint y: 307, distance: 175.4
click at [48, 313] on div "LERKA UTVIKLING AS 924 324 201 100%" at bounding box center [164, 330] width 292 height 34
